Goal: Use online tool/utility: Utilize a website feature to perform a specific function

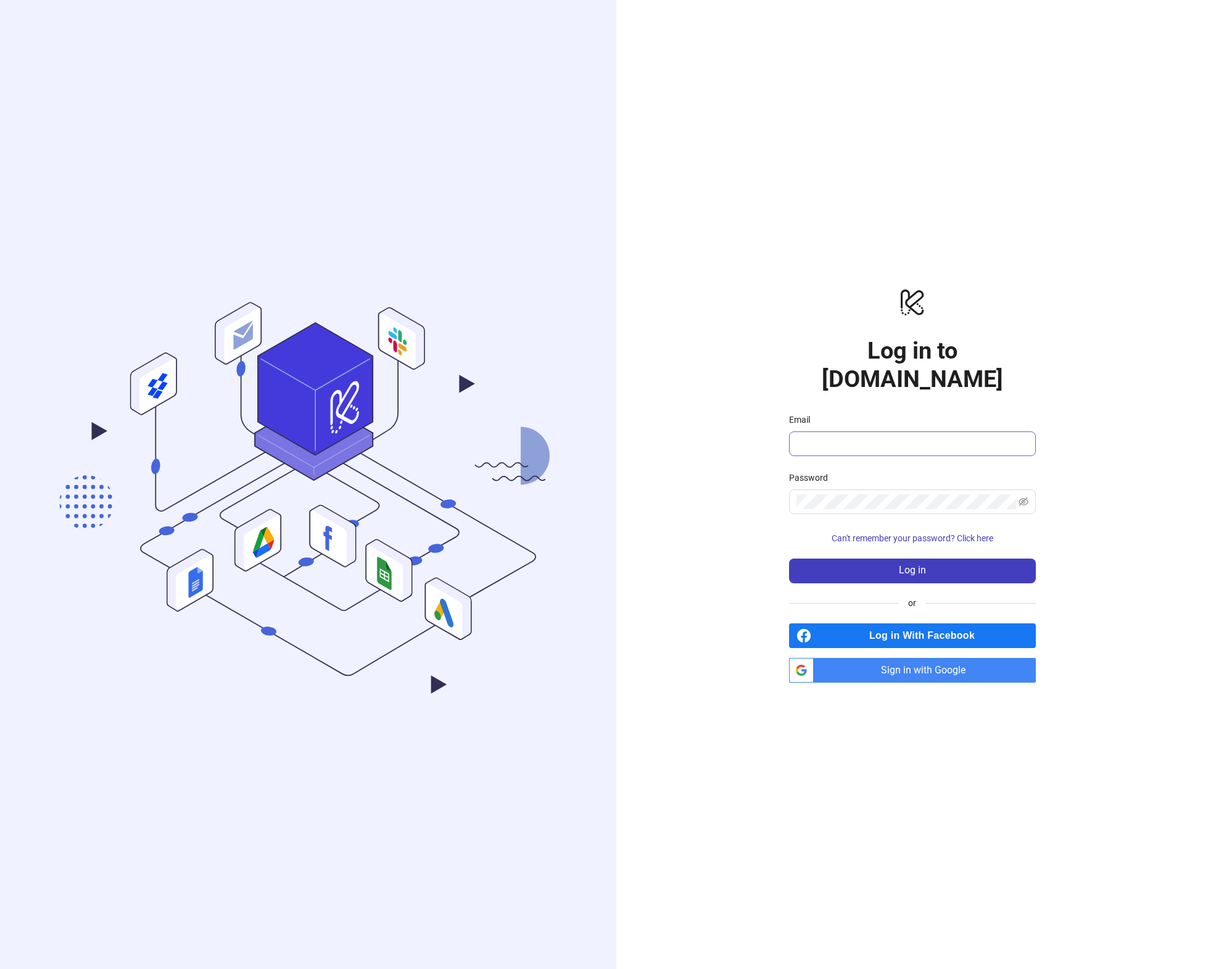
click at [868, 441] on span at bounding box center [913, 444] width 247 height 24
type input "**********"
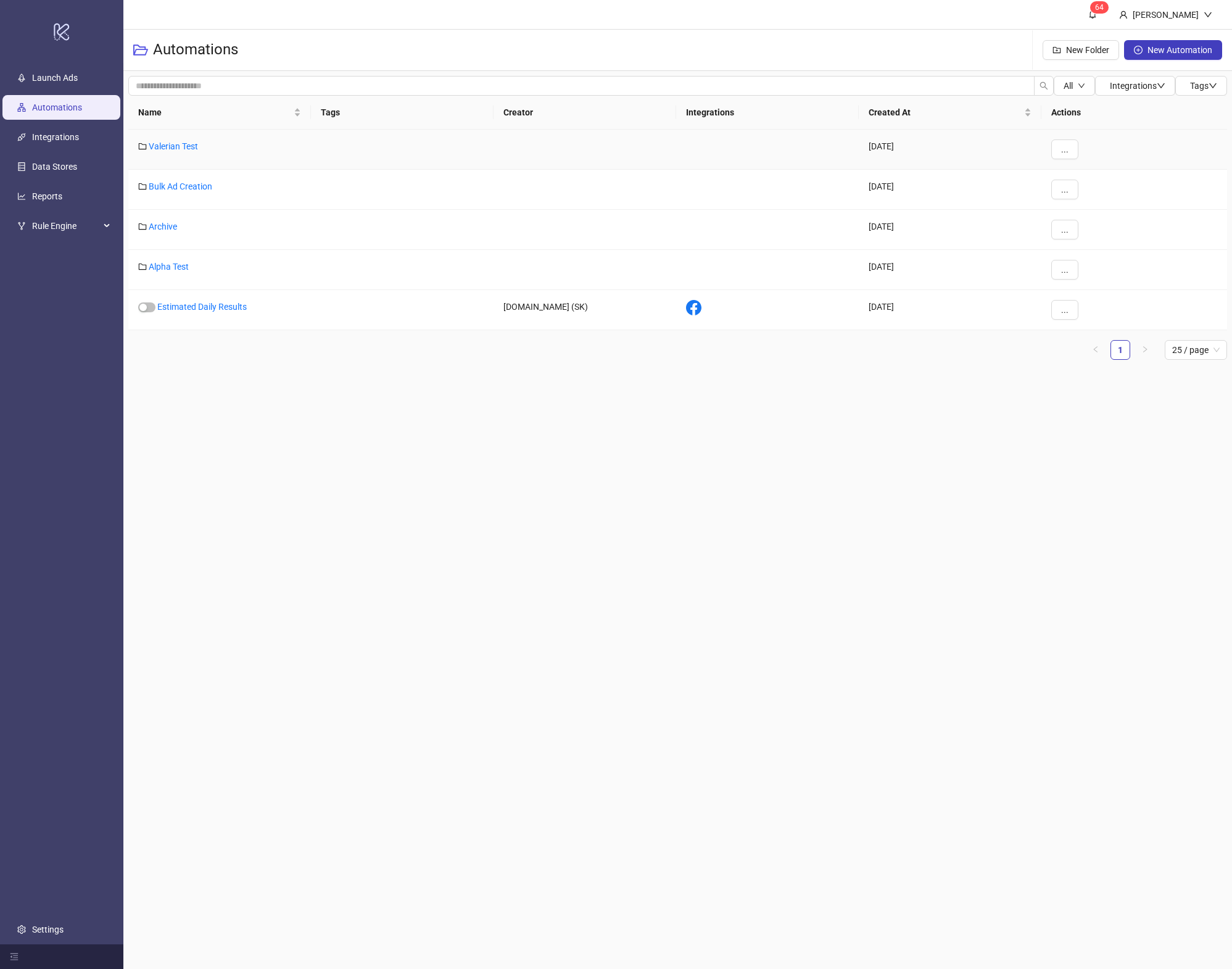
click at [170, 151] on div "Valerian Test" at bounding box center [220, 150] width 183 height 40
click at [167, 147] on link "Valerian Test" at bounding box center [173, 146] width 50 height 10
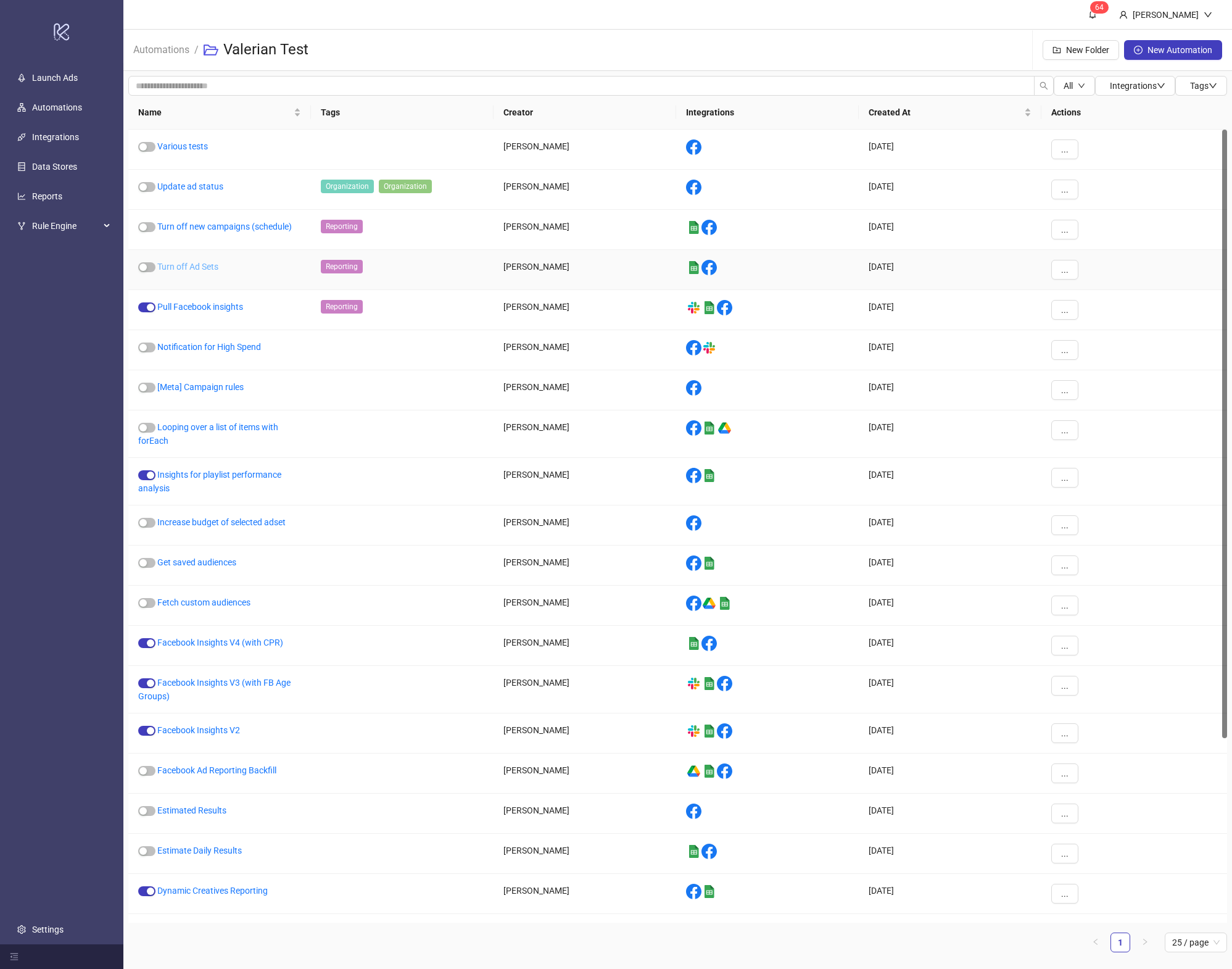
click at [198, 265] on link "Turn off Ad Sets" at bounding box center [188, 266] width 61 height 10
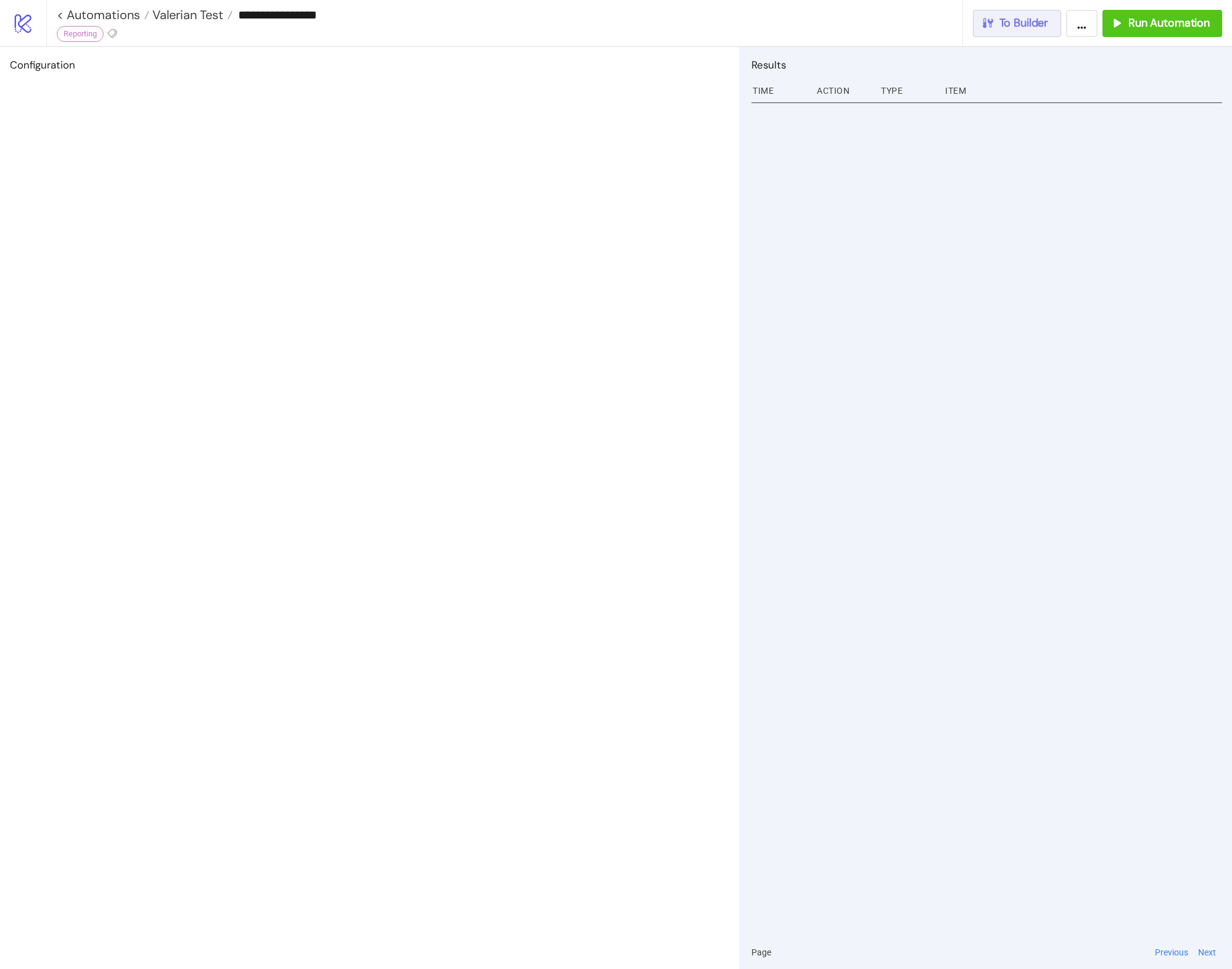
click at [1034, 26] on span "To Builder" at bounding box center [1024, 23] width 50 height 14
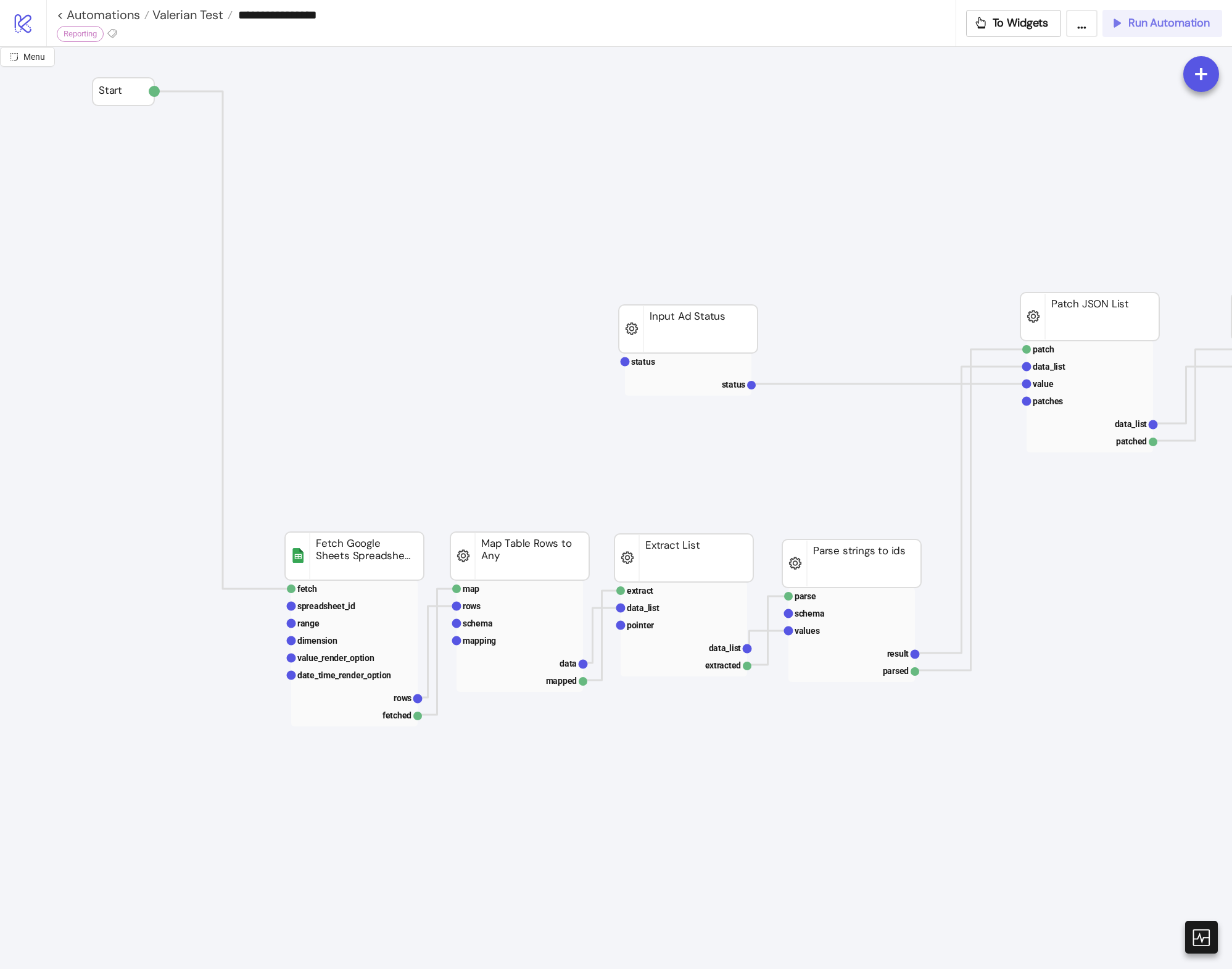
click at [1134, 30] on button "Run Automation" at bounding box center [1162, 23] width 120 height 27
